Goal: Information Seeking & Learning: Find specific fact

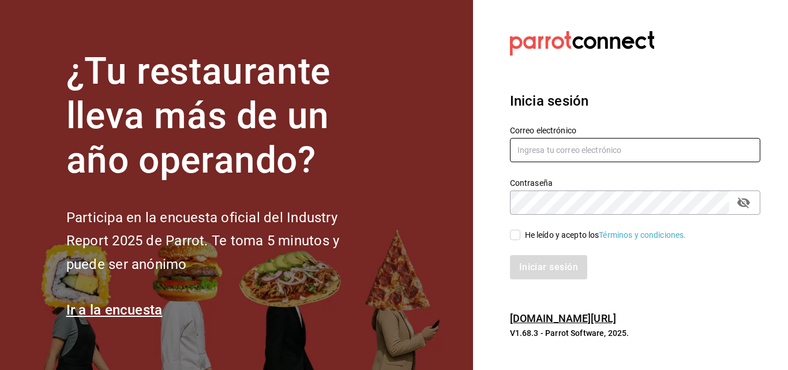
type input "admin@foodinmotion.mx"
click at [513, 237] on input "He leído y acepto los Términos y condiciones." at bounding box center [515, 235] width 10 height 10
checkbox input "true"
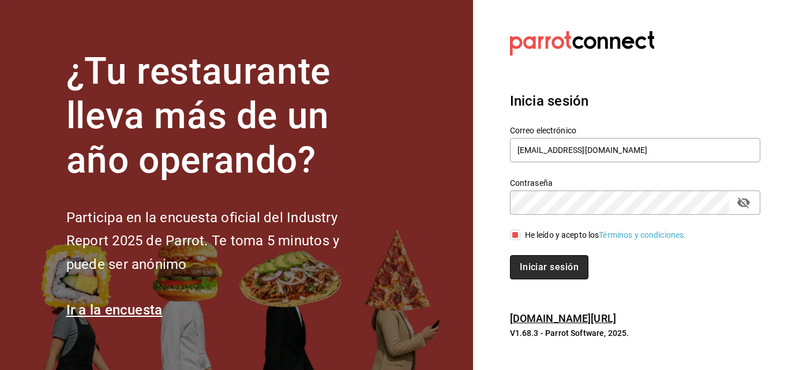
click at [541, 264] on button "Iniciar sesión" at bounding box center [549, 267] width 78 height 24
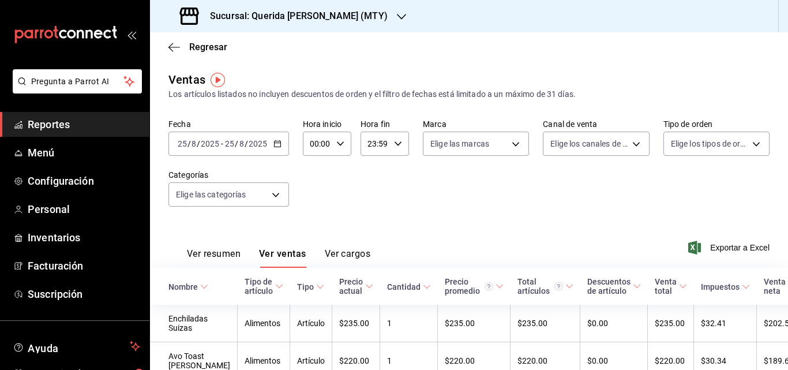
click at [258, 148] on input "2025" at bounding box center [258, 143] width 20 height 9
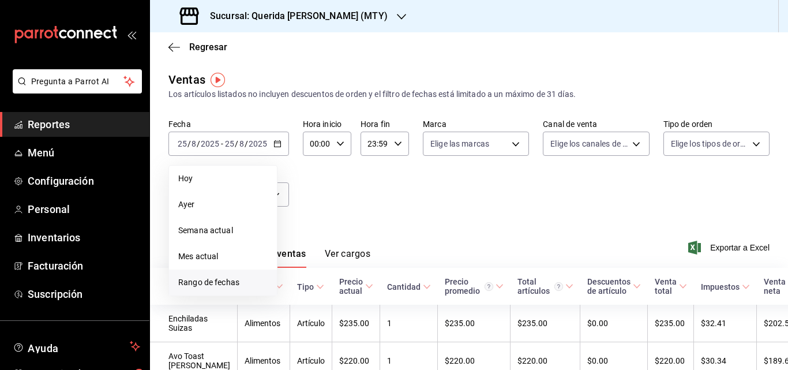
click at [225, 278] on span "Rango de fechas" at bounding box center [222, 282] width 89 height 12
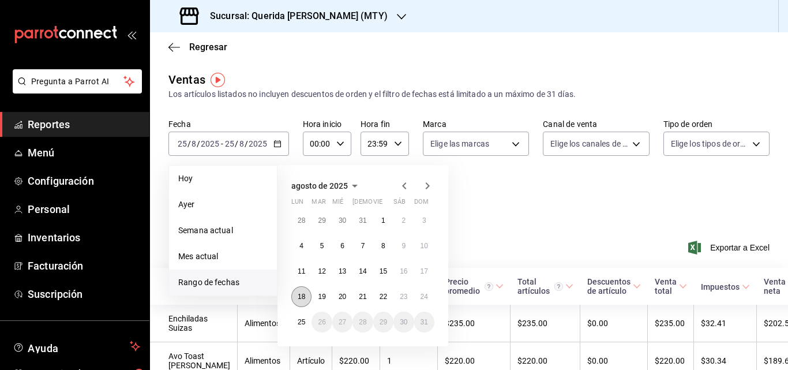
click at [302, 297] on abbr "18" at bounding box center [302, 297] width 8 height 8
click at [427, 298] on abbr "24" at bounding box center [425, 297] width 8 height 8
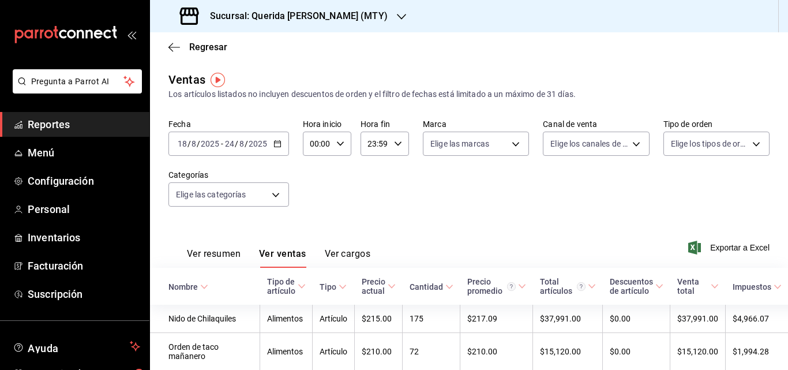
click at [40, 122] on span "Reportes" at bounding box center [84, 125] width 113 height 16
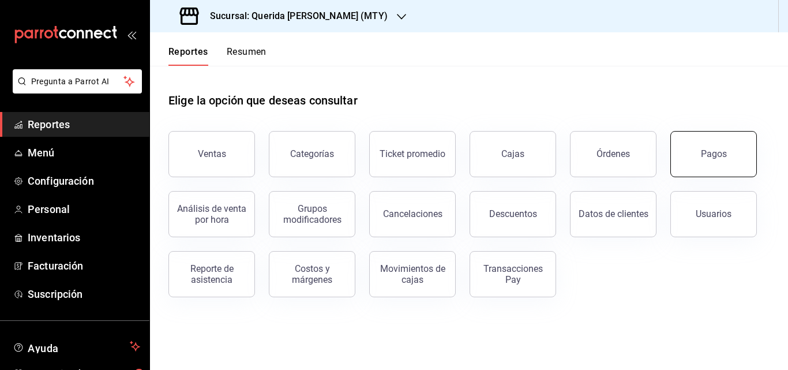
click at [699, 152] on button "Pagos" at bounding box center [714, 154] width 87 height 46
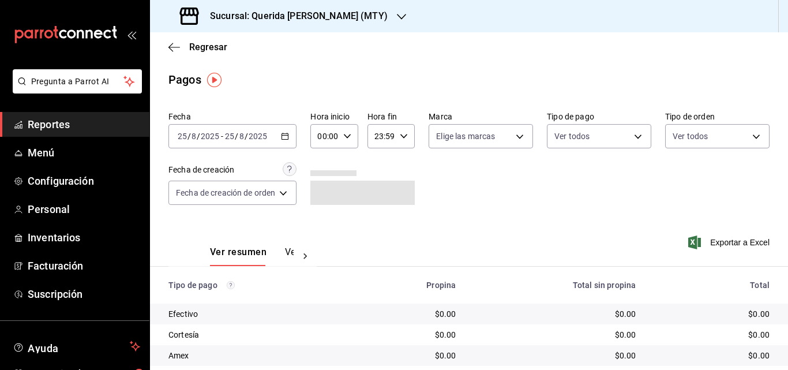
click at [289, 137] on icon "button" at bounding box center [285, 136] width 8 height 8
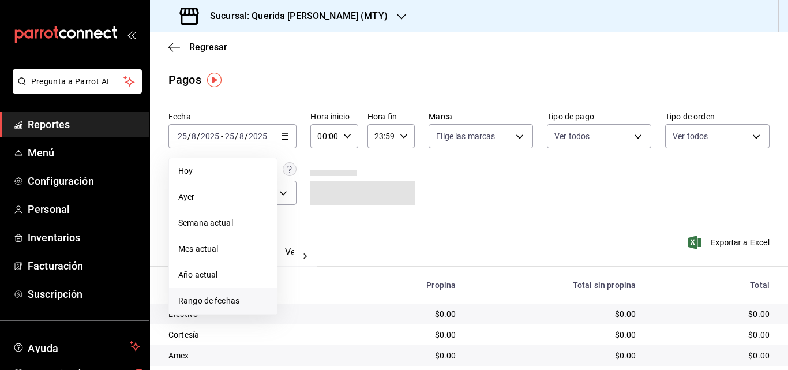
click at [215, 301] on span "Rango de fechas" at bounding box center [222, 301] width 89 height 12
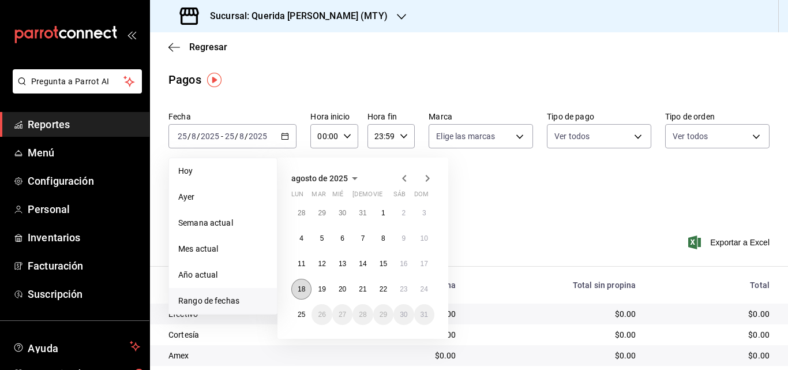
click at [302, 288] on abbr "18" at bounding box center [302, 289] width 8 height 8
click at [429, 290] on button "24" at bounding box center [424, 289] width 20 height 21
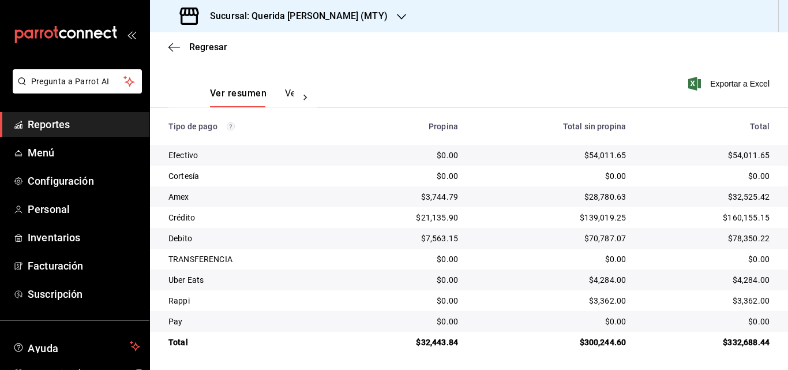
scroll to position [160, 0]
click at [596, 156] on div "$54,011.65" at bounding box center [551, 154] width 149 height 12
copy div "$54,011.65"
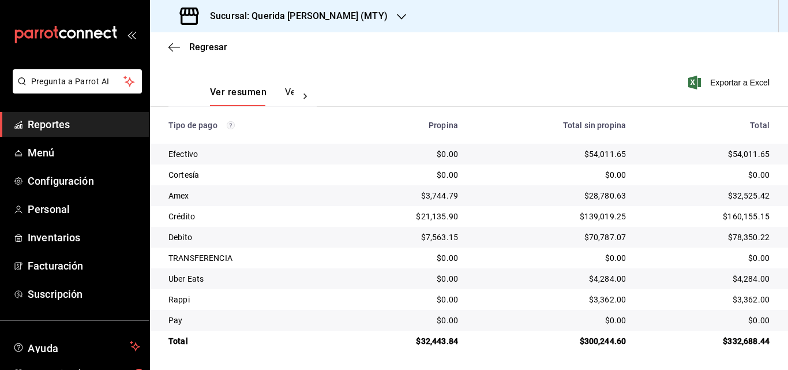
click at [604, 200] on div "$28,780.63" at bounding box center [551, 196] width 149 height 12
copy div "28,780.63"
click at [589, 215] on div "$139,019.25" at bounding box center [551, 217] width 149 height 12
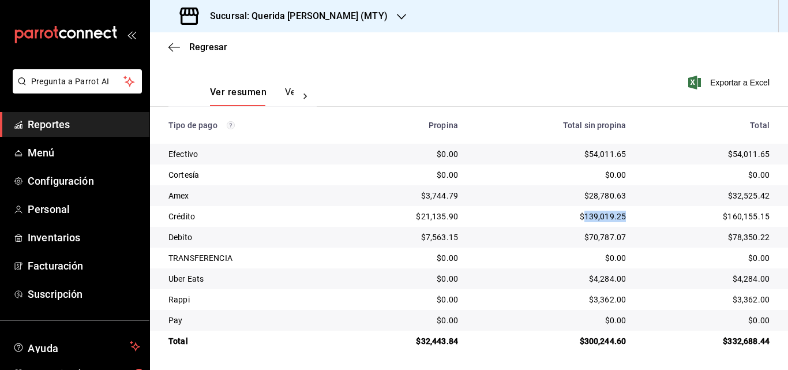
copy div "139,019.25"
click at [591, 237] on div "$70,787.07" at bounding box center [551, 237] width 149 height 12
copy div "70,787.07"
click at [592, 275] on div "$4,284.00" at bounding box center [551, 279] width 149 height 12
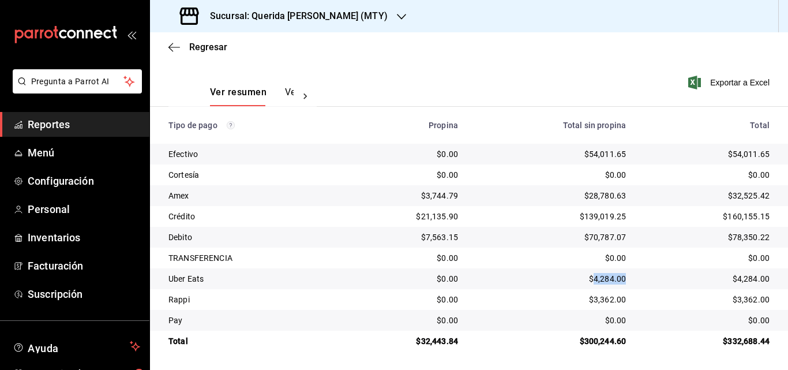
click at [592, 275] on div "$4,284.00" at bounding box center [551, 279] width 149 height 12
copy div "4,284.00"
click at [603, 302] on div "$3,362.00" at bounding box center [551, 300] width 149 height 12
copy div "3,362.00"
